Goal: Transaction & Acquisition: Subscribe to service/newsletter

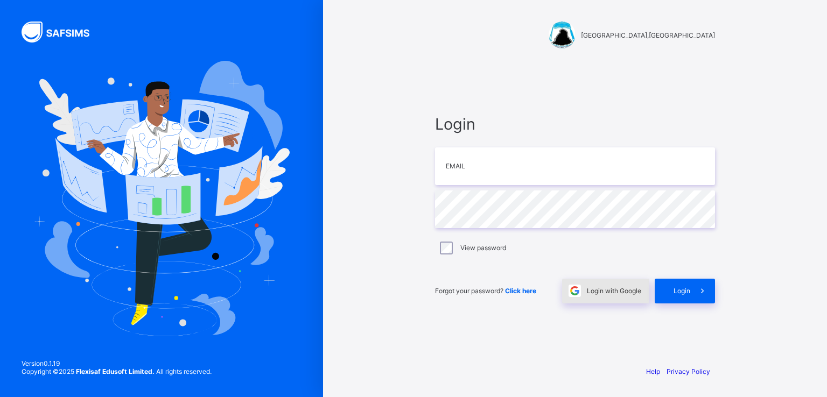
click at [608, 293] on span "Login with Google" at bounding box center [614, 291] width 54 height 8
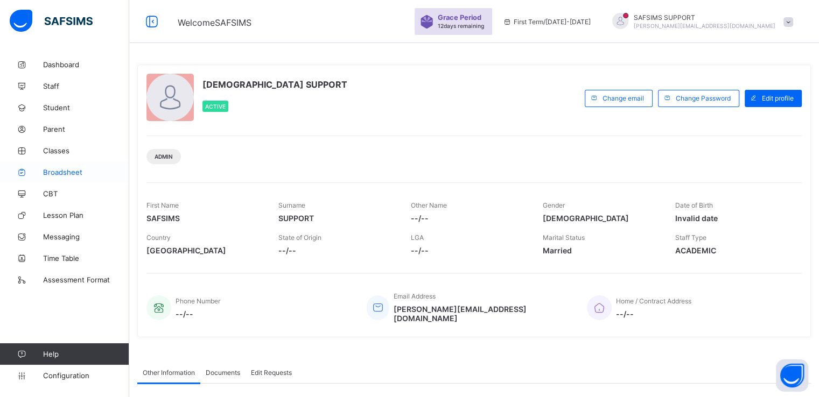
click at [54, 171] on span "Broadsheet" at bounding box center [86, 172] width 86 height 9
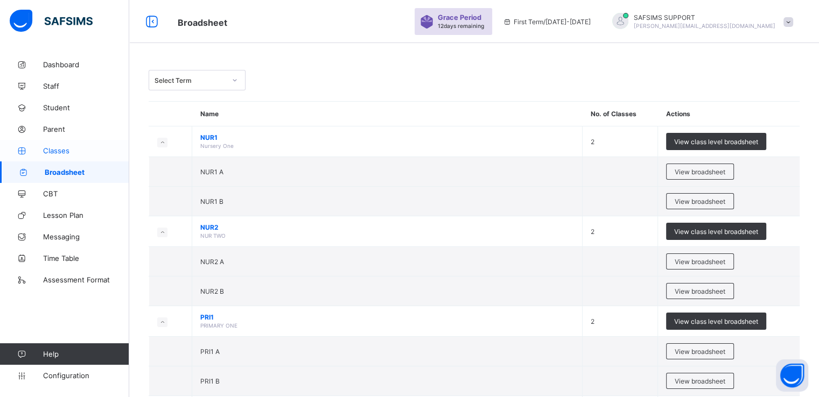
click at [54, 149] on span "Classes" at bounding box center [86, 150] width 86 height 9
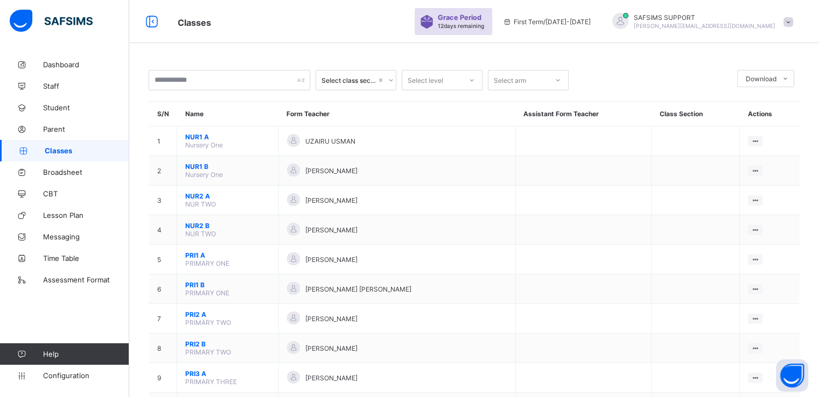
click at [793, 20] on span at bounding box center [788, 22] width 10 height 10
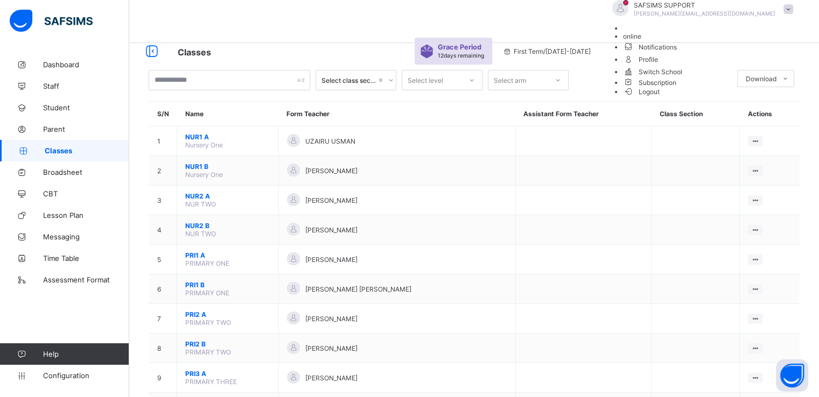
click at [677, 87] on span "Subscription" at bounding box center [650, 83] width 54 height 8
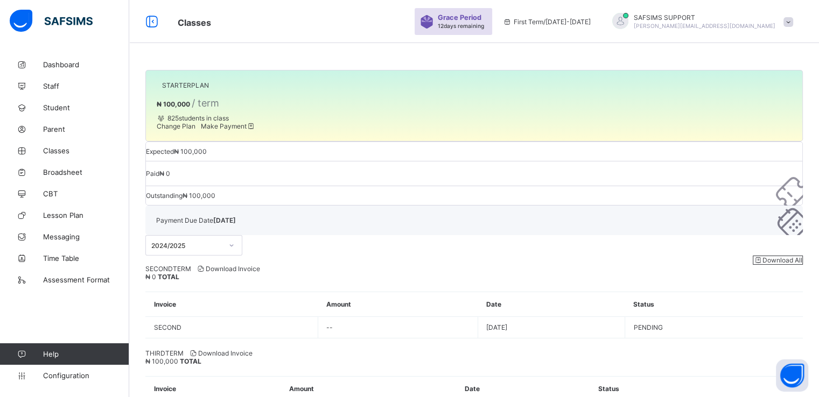
click at [241, 265] on span "Download Invoice" at bounding box center [228, 269] width 64 height 8
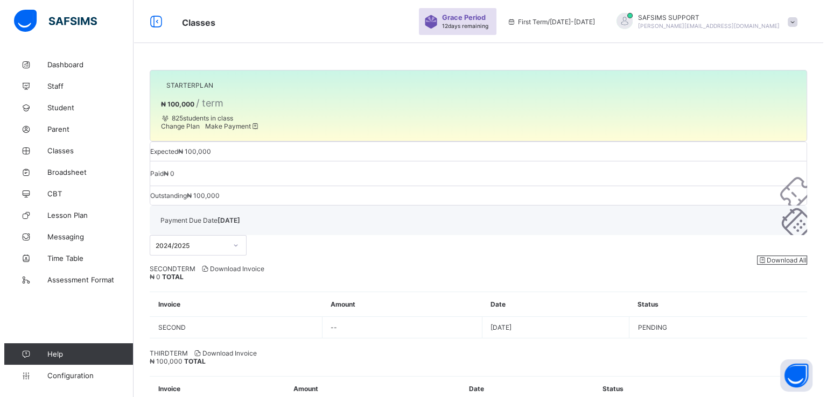
scroll to position [20, 0]
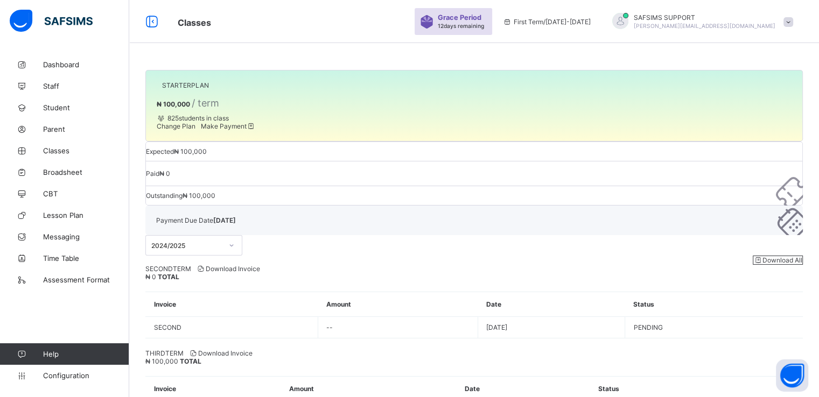
click at [793, 18] on span at bounding box center [788, 22] width 10 height 10
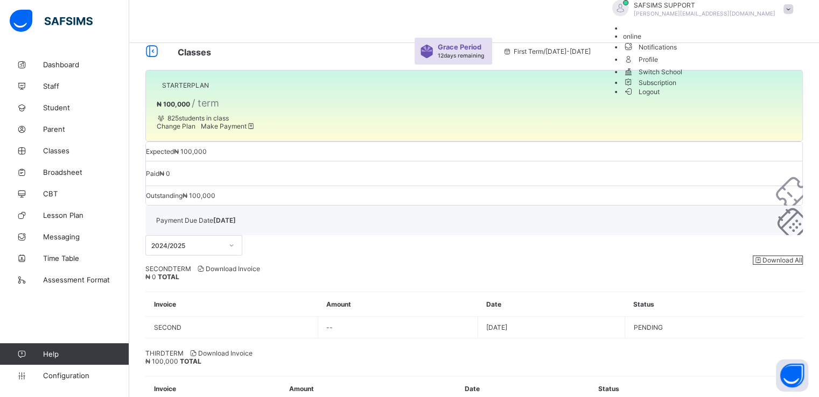
click at [252, 130] on span "Make Payment" at bounding box center [228, 126] width 55 height 8
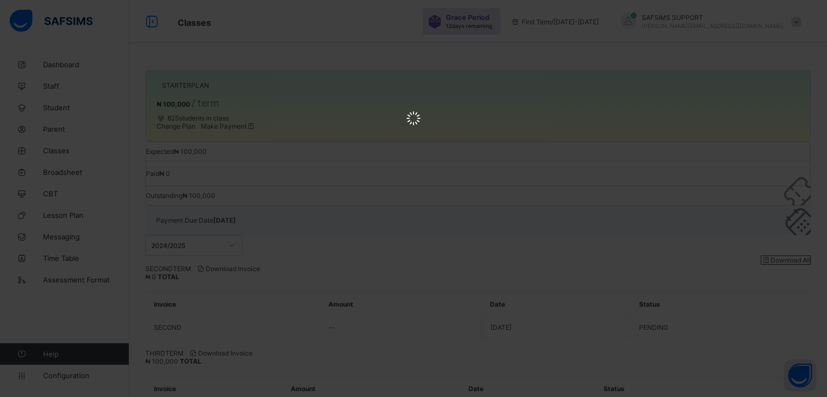
scroll to position [0, 0]
